Goal: Transaction & Acquisition: Book appointment/travel/reservation

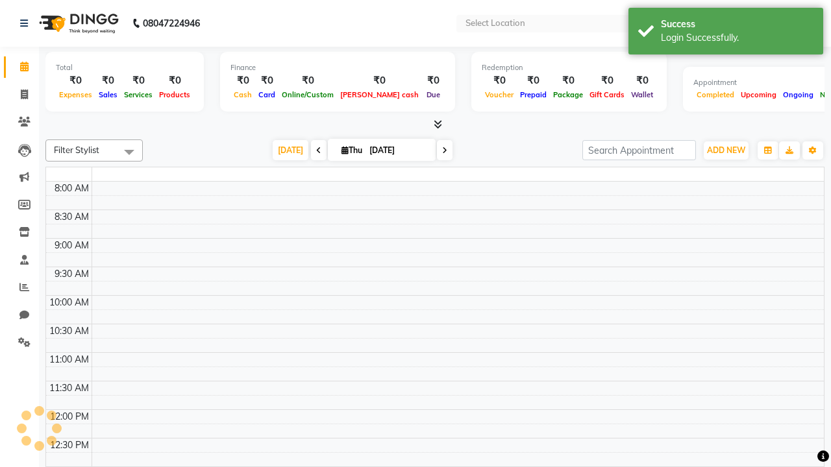
select select "en"
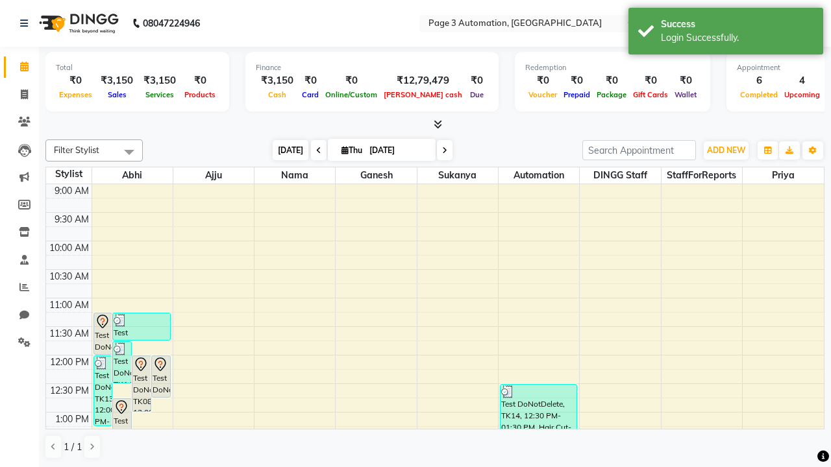
click at [284, 150] on span "[DATE]" at bounding box center [291, 150] width 36 height 20
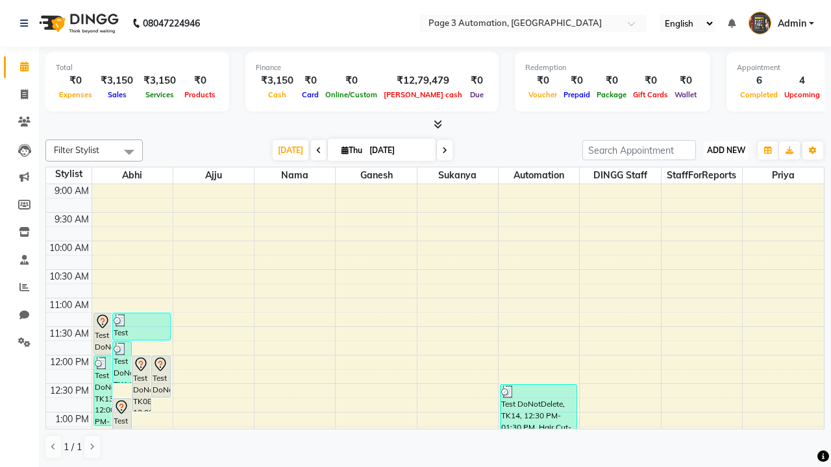
click at [726, 150] on span "ADD NEW" at bounding box center [726, 150] width 38 height 10
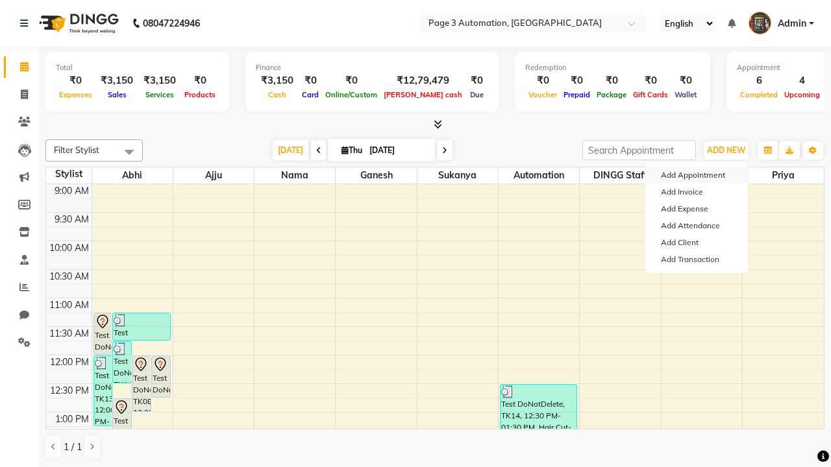
click at [697, 175] on button "Add Appointment" at bounding box center [696, 175] width 103 height 17
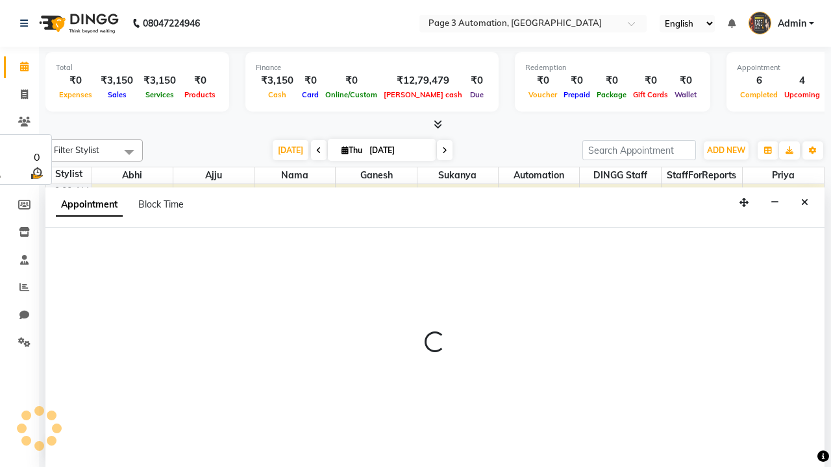
select select "tentative"
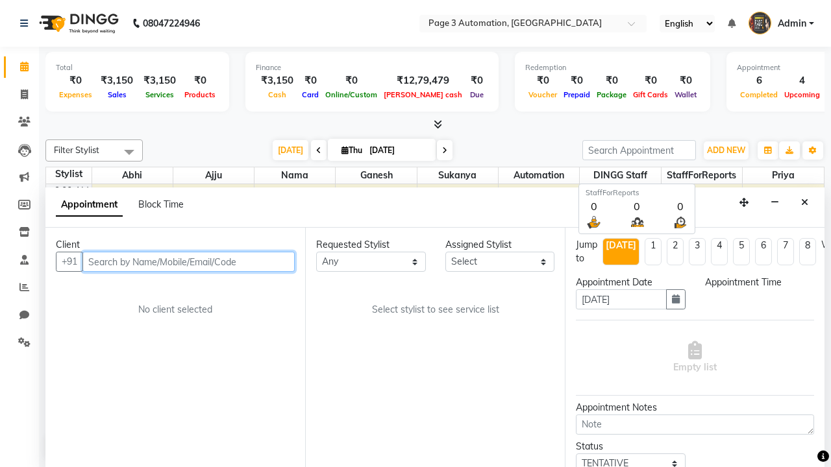
select select "600"
type input "8192346578"
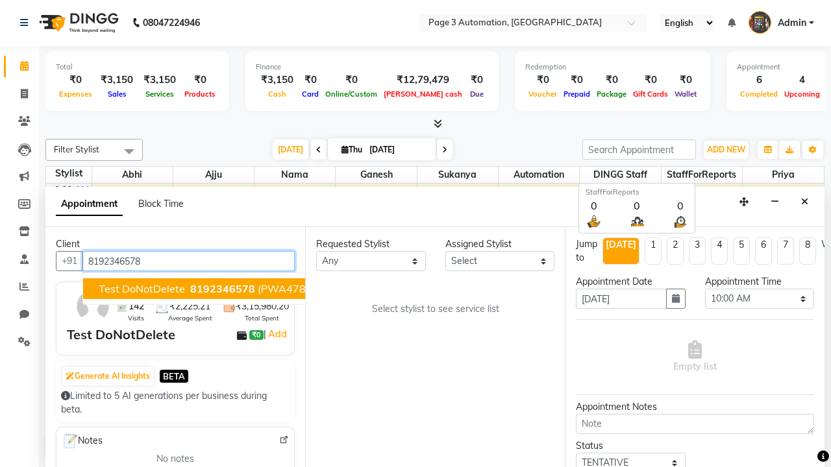
click at [190, 289] on span "8192346578" at bounding box center [222, 288] width 65 height 13
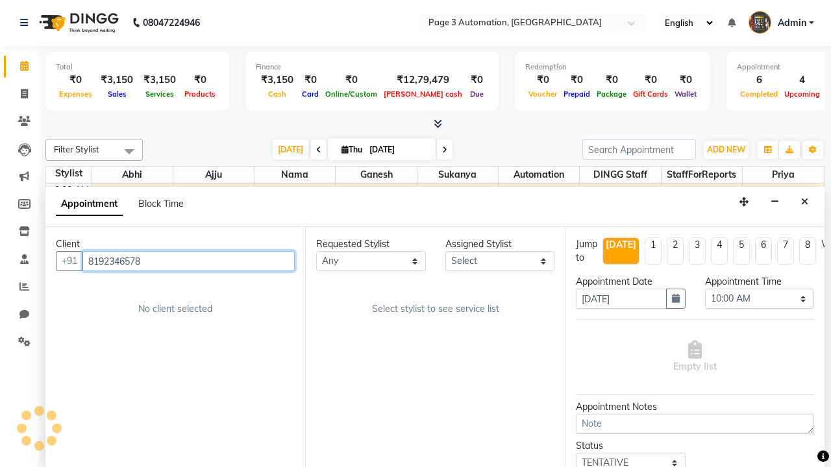
select select "71342"
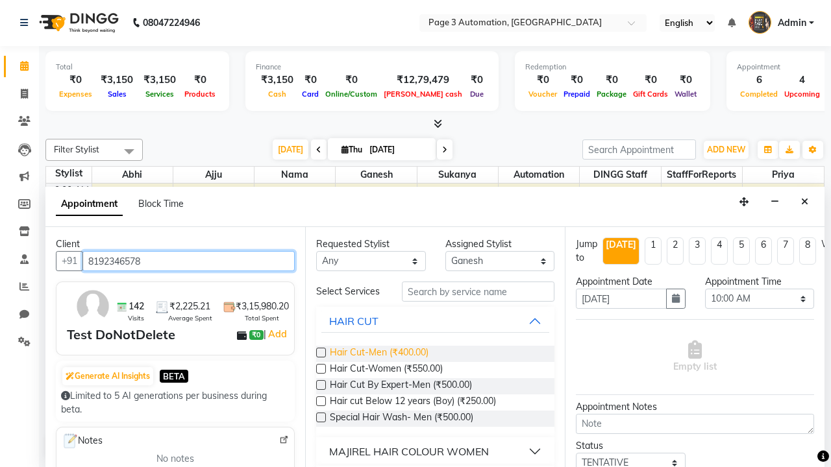
type input "8192346578"
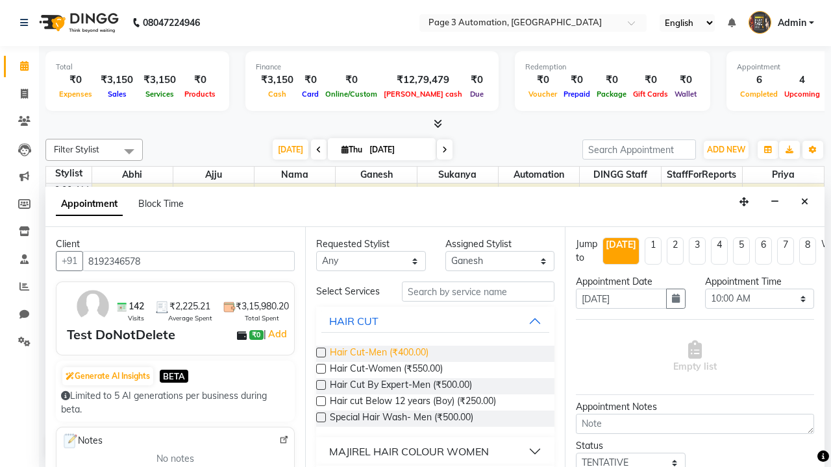
click at [379, 354] on span "Hair Cut-Men (₹400.00)" at bounding box center [379, 354] width 99 height 16
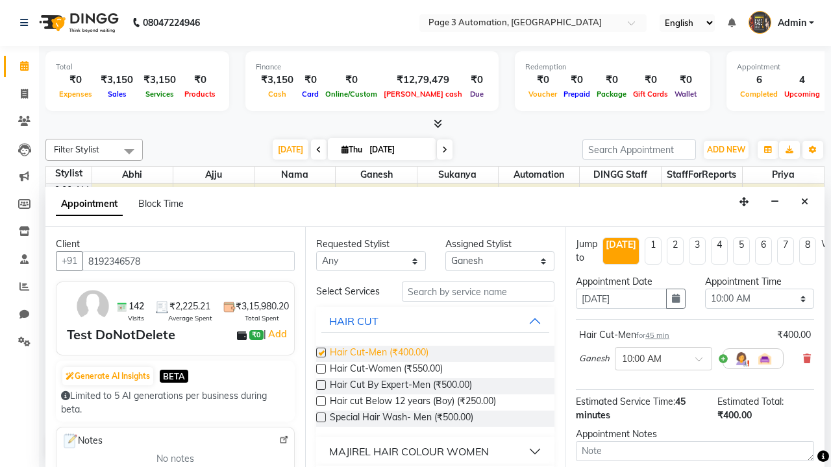
checkbox input "false"
click at [386, 370] on span "Hair Cut-Women (₹550.00)" at bounding box center [386, 370] width 113 height 16
checkbox input "true"
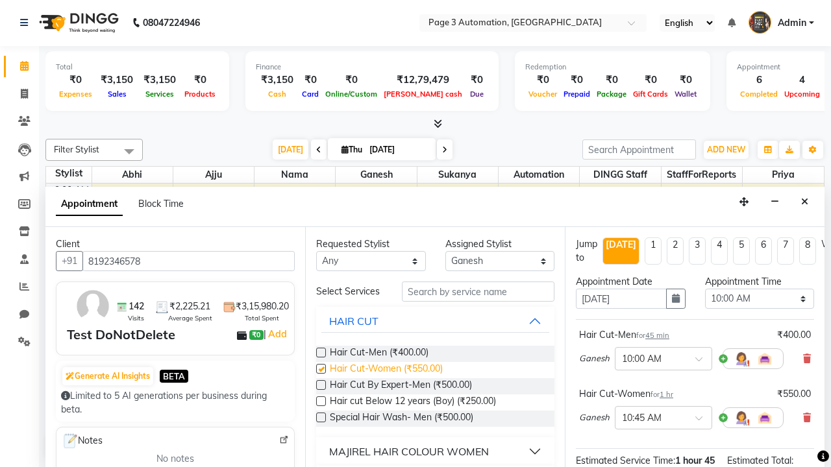
select select "795"
checkbox input "false"
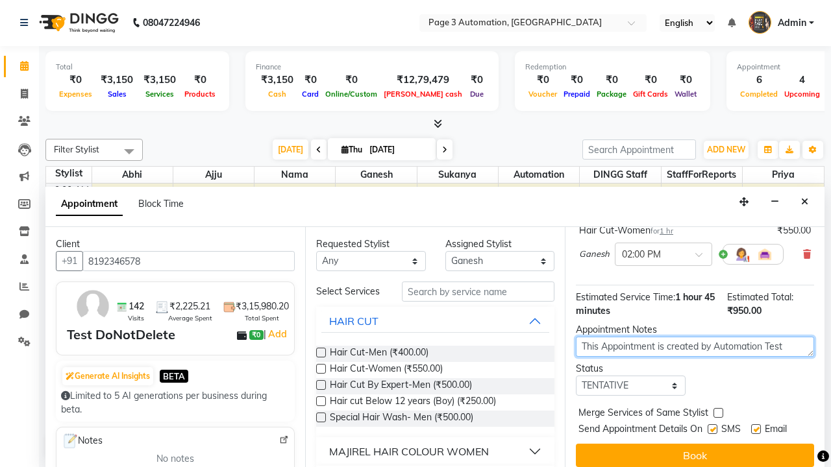
type textarea "This Appointment is created by Automation Test"
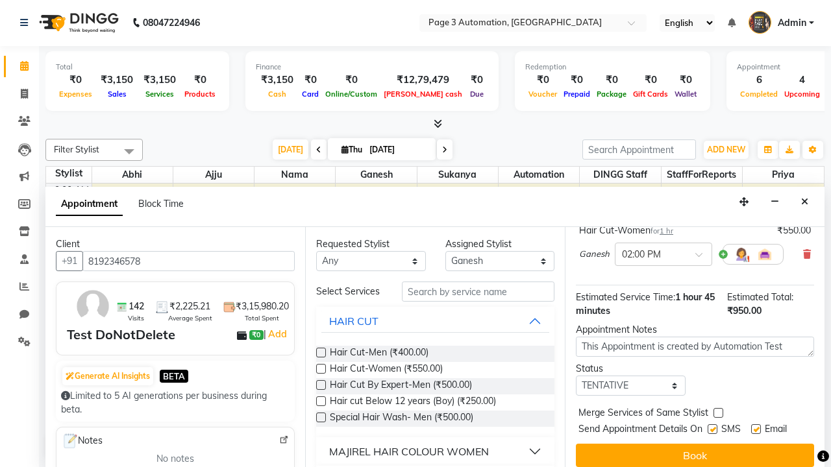
click at [712, 429] on label at bounding box center [713, 430] width 10 height 10
click at [712, 429] on input "checkbox" at bounding box center [712, 431] width 8 height 8
checkbox input "false"
click at [756, 429] on label at bounding box center [756, 430] width 10 height 10
click at [756, 429] on input "checkbox" at bounding box center [755, 431] width 8 height 8
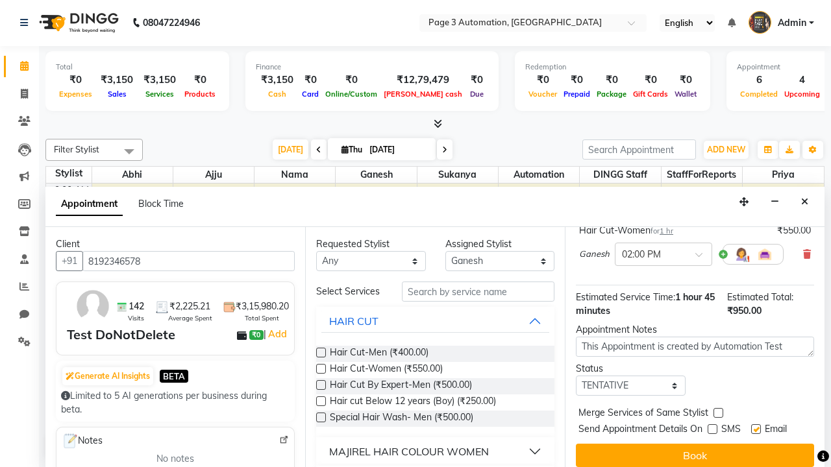
checkbox input "false"
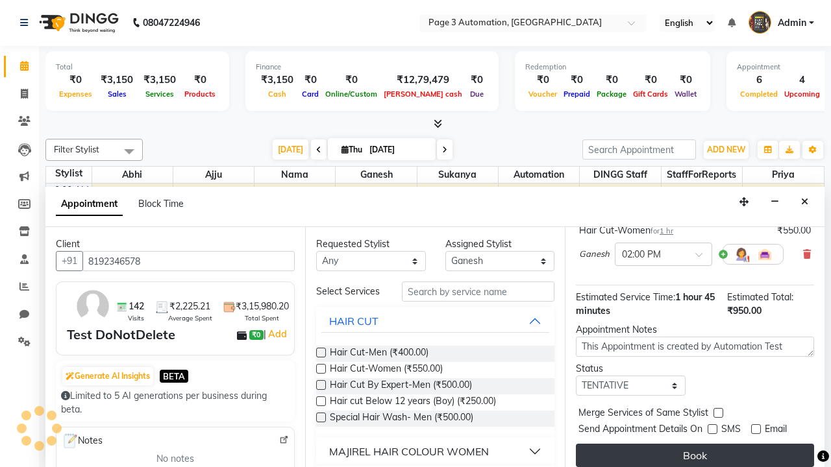
click at [695, 456] on button "Book" at bounding box center [695, 455] width 238 height 23
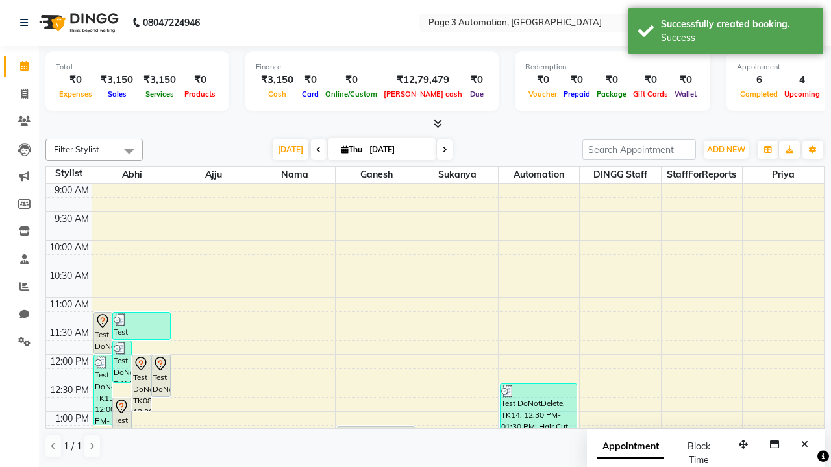
scroll to position [0, 0]
click at [726, 33] on div "Success" at bounding box center [737, 38] width 153 height 14
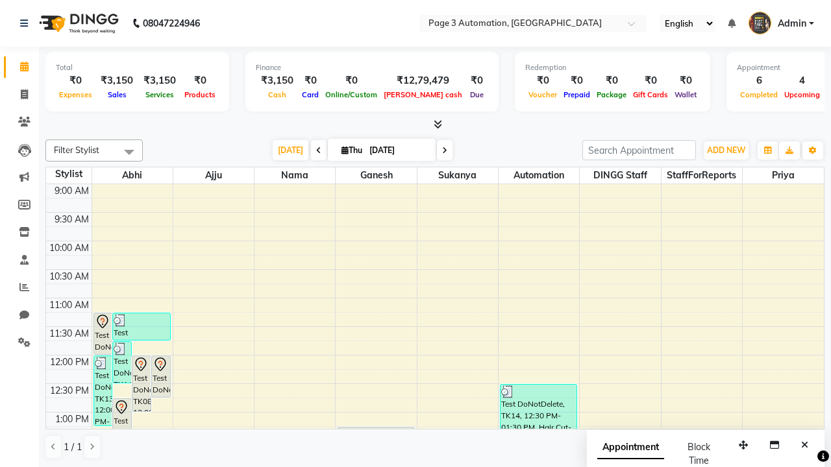
click at [129, 152] on span at bounding box center [129, 152] width 26 height 25
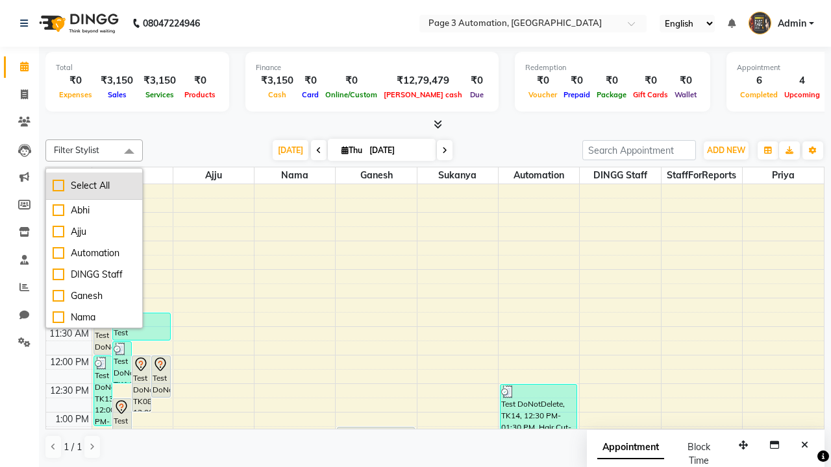
click at [94, 186] on div "Select All" at bounding box center [94, 186] width 83 height 14
checkbox input "true"
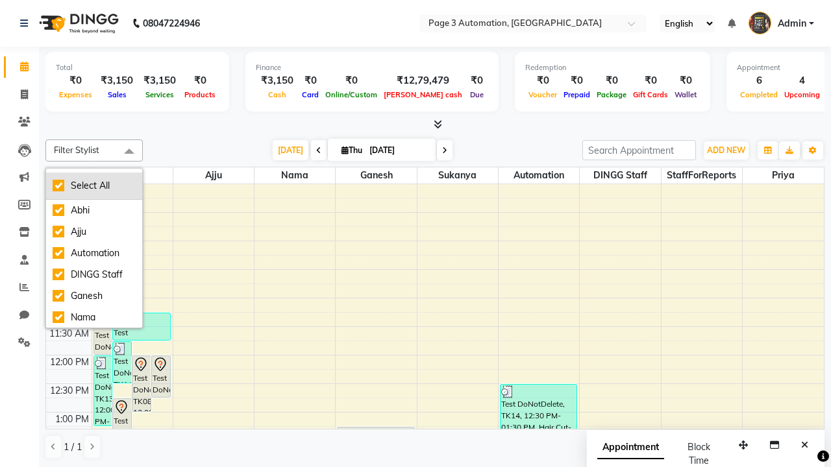
checkbox input "true"
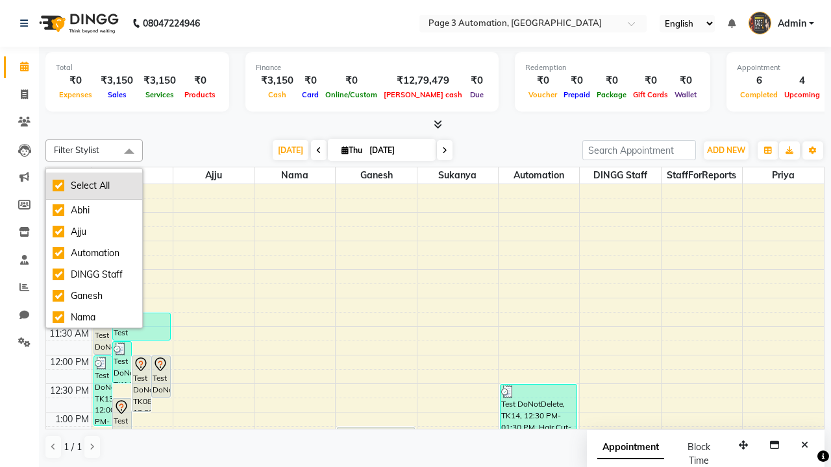
checkbox input "true"
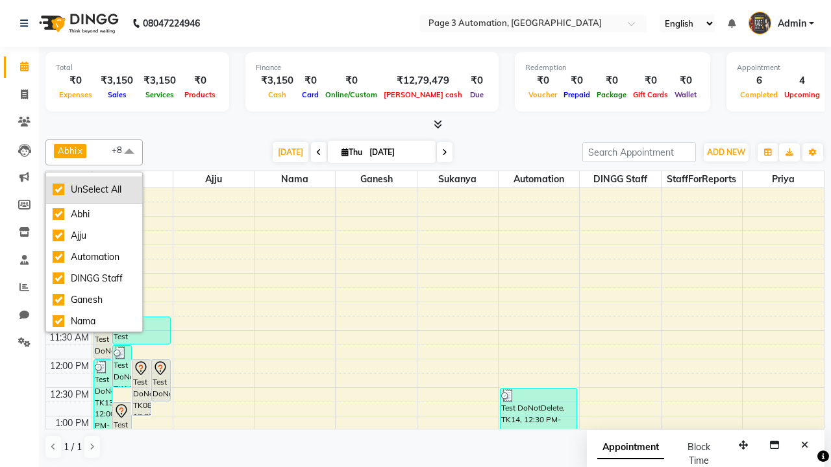
click at [94, 190] on div "UnSelect All" at bounding box center [94, 190] width 83 height 14
checkbox input "false"
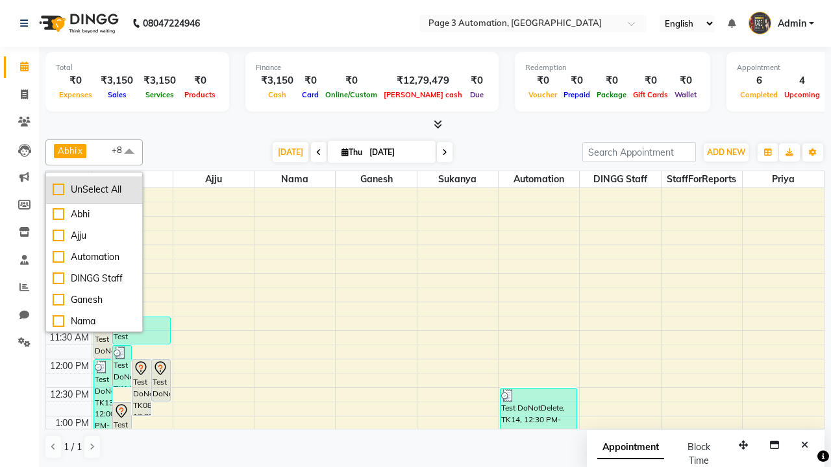
checkbox input "false"
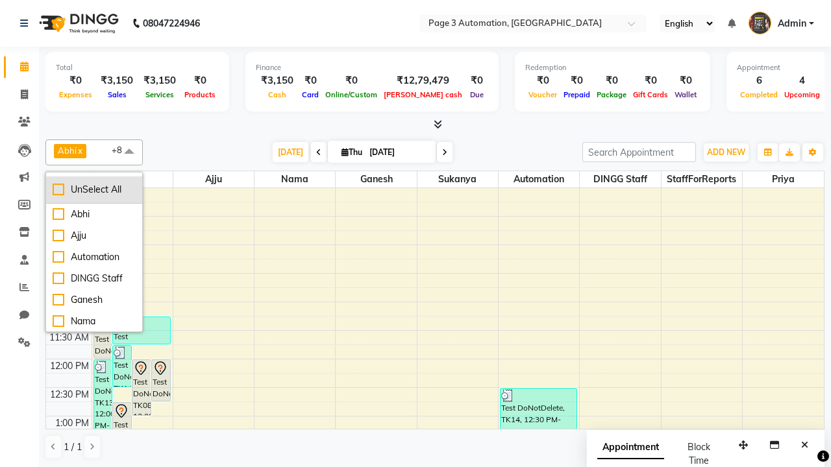
checkbox input "false"
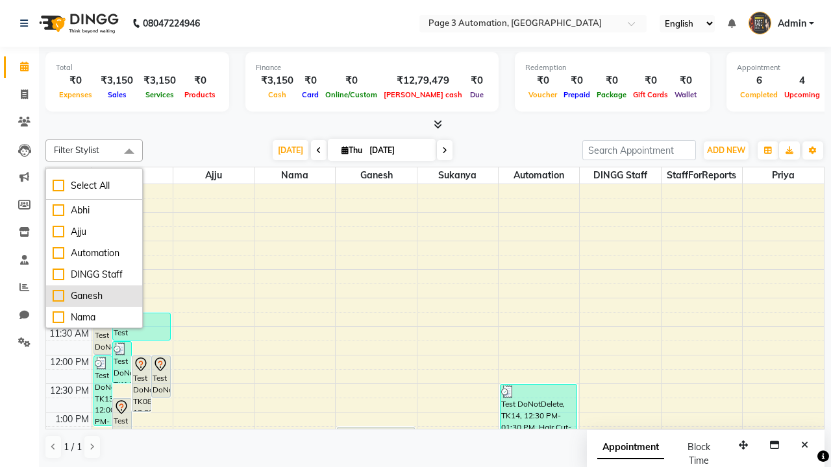
click at [94, 296] on div "Ganesh" at bounding box center [94, 297] width 83 height 14
checkbox input "true"
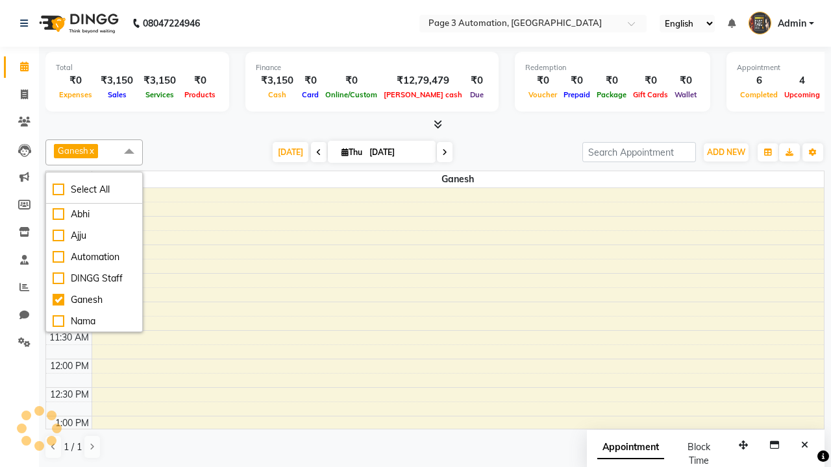
click at [129, 152] on span at bounding box center [129, 152] width 26 height 25
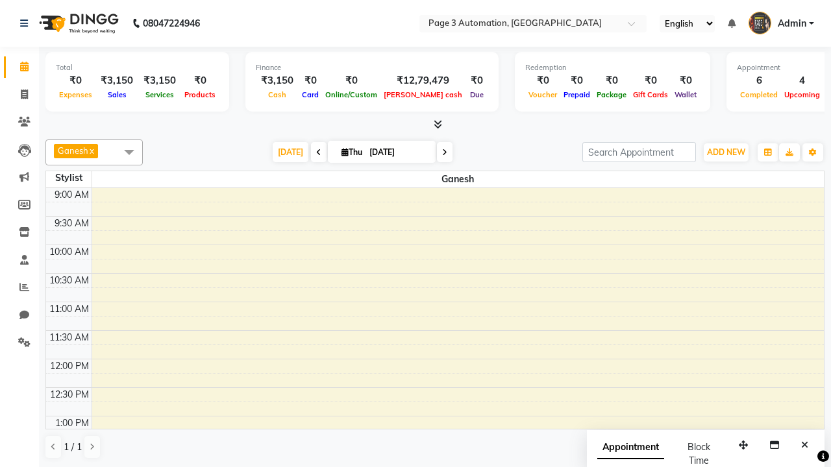
click at [449, 432] on div "Test DoNotDelete, TK15, 01:15 PM-02:00 PM, Hair Cut-Men" at bounding box center [449, 452] width 711 height 41
select select "7"
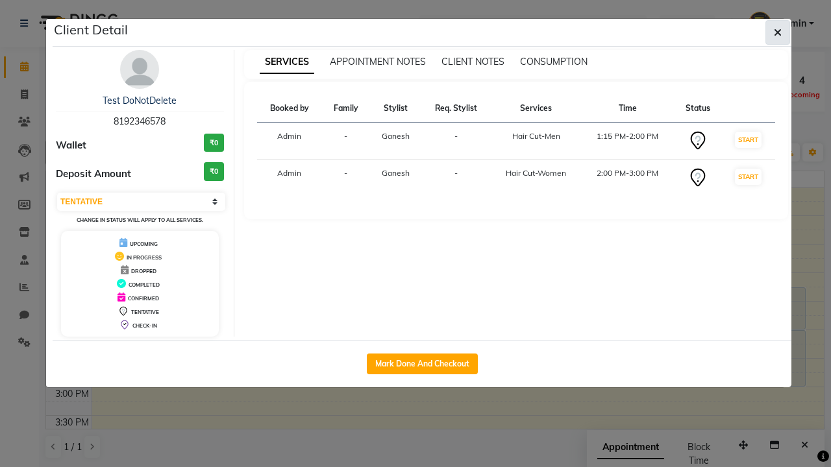
click at [778, 32] on icon "button" at bounding box center [778, 32] width 8 height 10
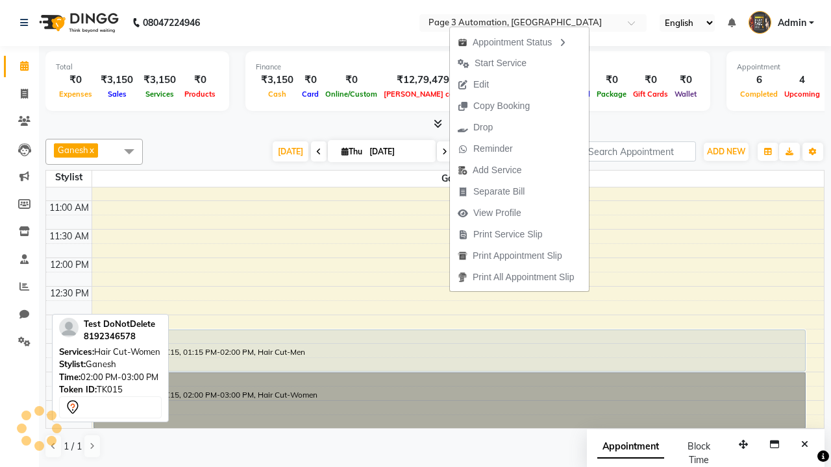
scroll to position [16, 0]
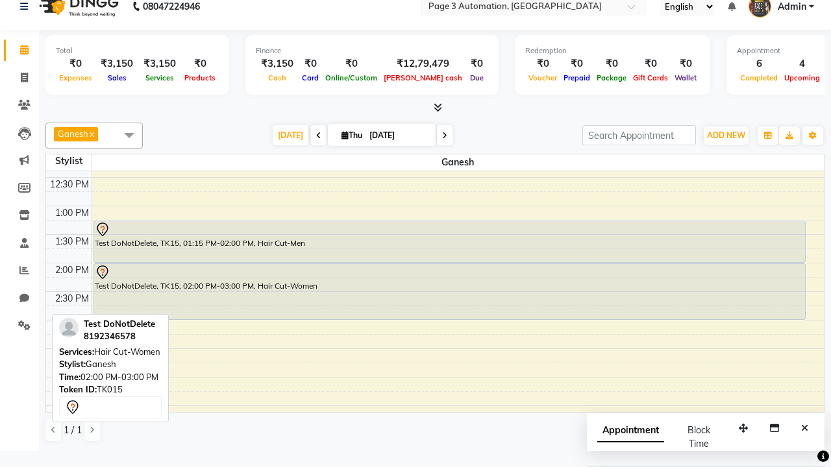
click at [129, 135] on span at bounding box center [129, 135] width 26 height 25
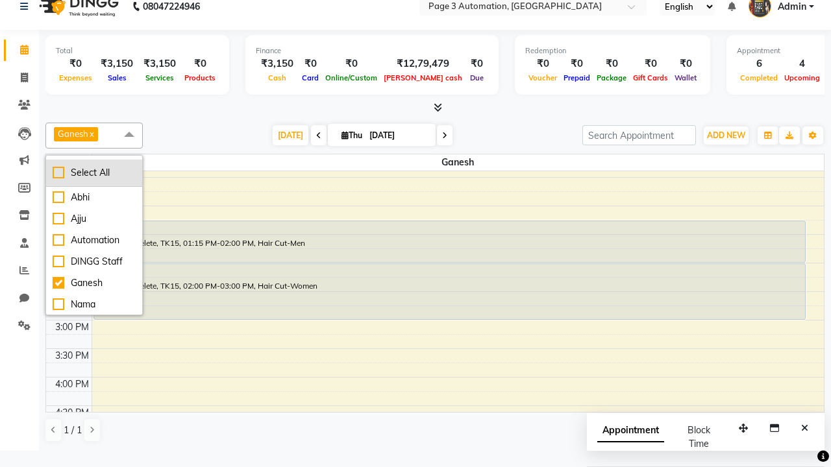
click at [94, 173] on div "Select All" at bounding box center [94, 173] width 83 height 14
checkbox input "true"
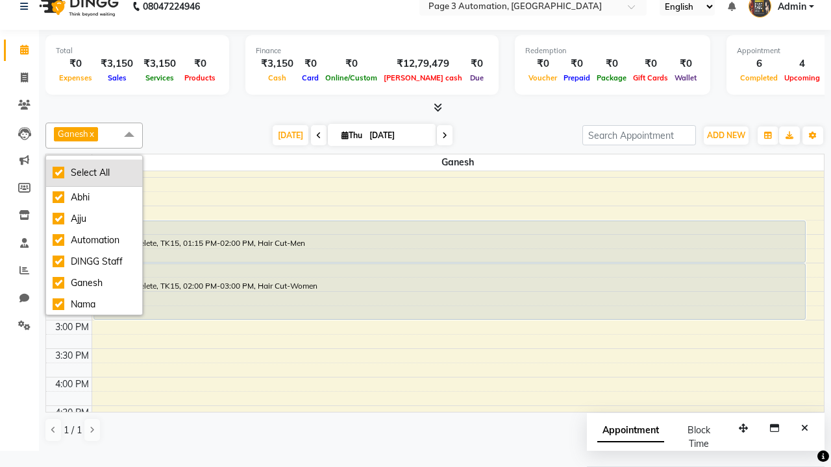
checkbox input "true"
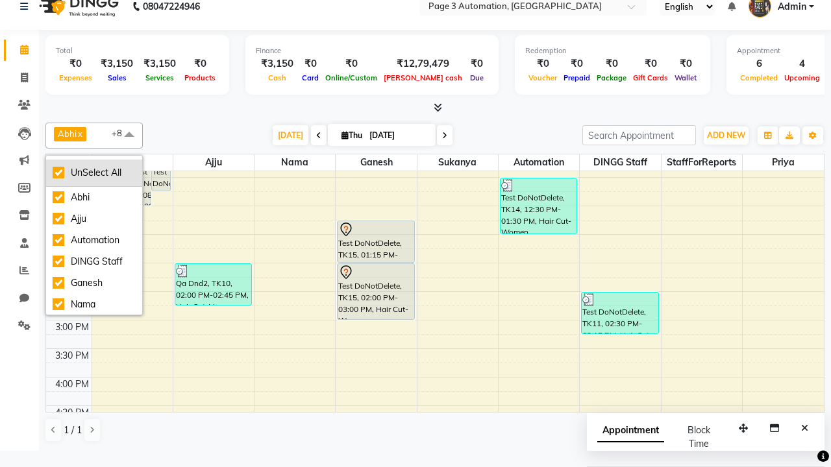
click at [94, 173] on div "UnSelect All" at bounding box center [94, 173] width 83 height 14
checkbox input "false"
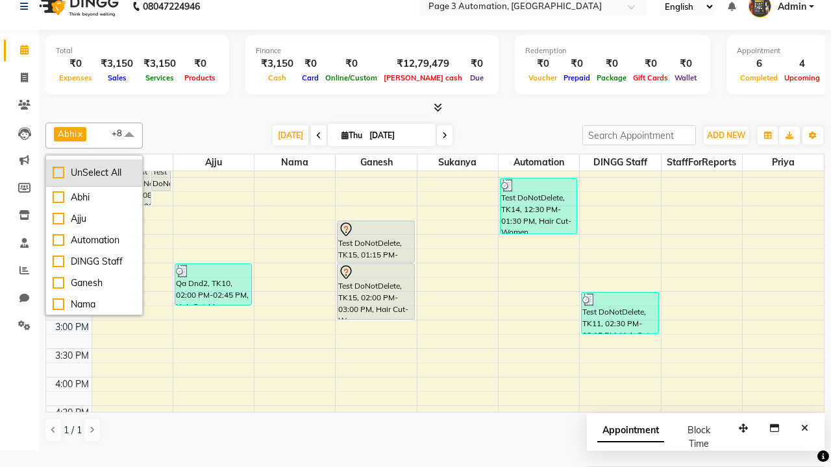
checkbox input "false"
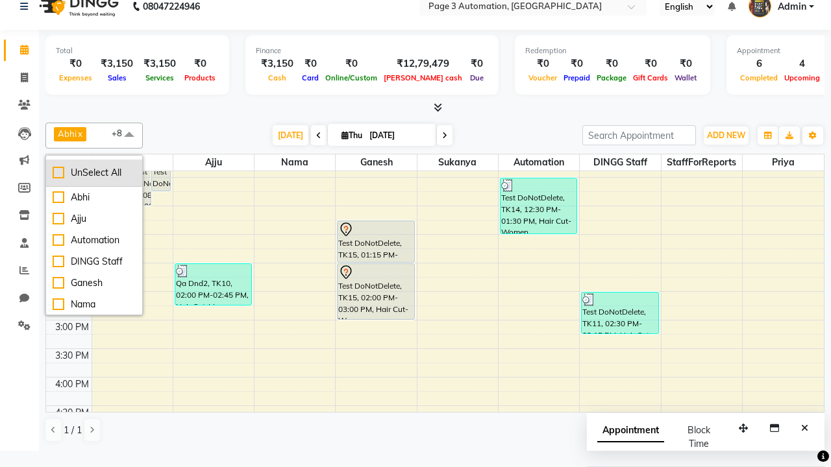
checkbox input "false"
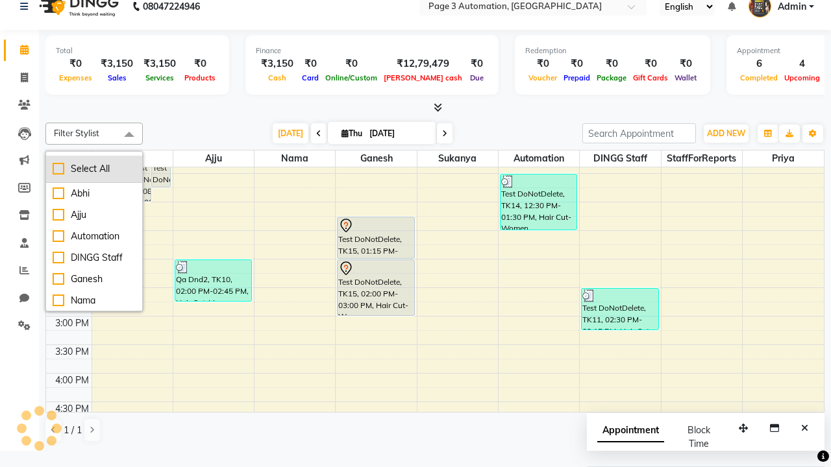
scroll to position [0, 0]
click at [129, 136] on span at bounding box center [129, 135] width 26 height 25
